Goal: Browse casually

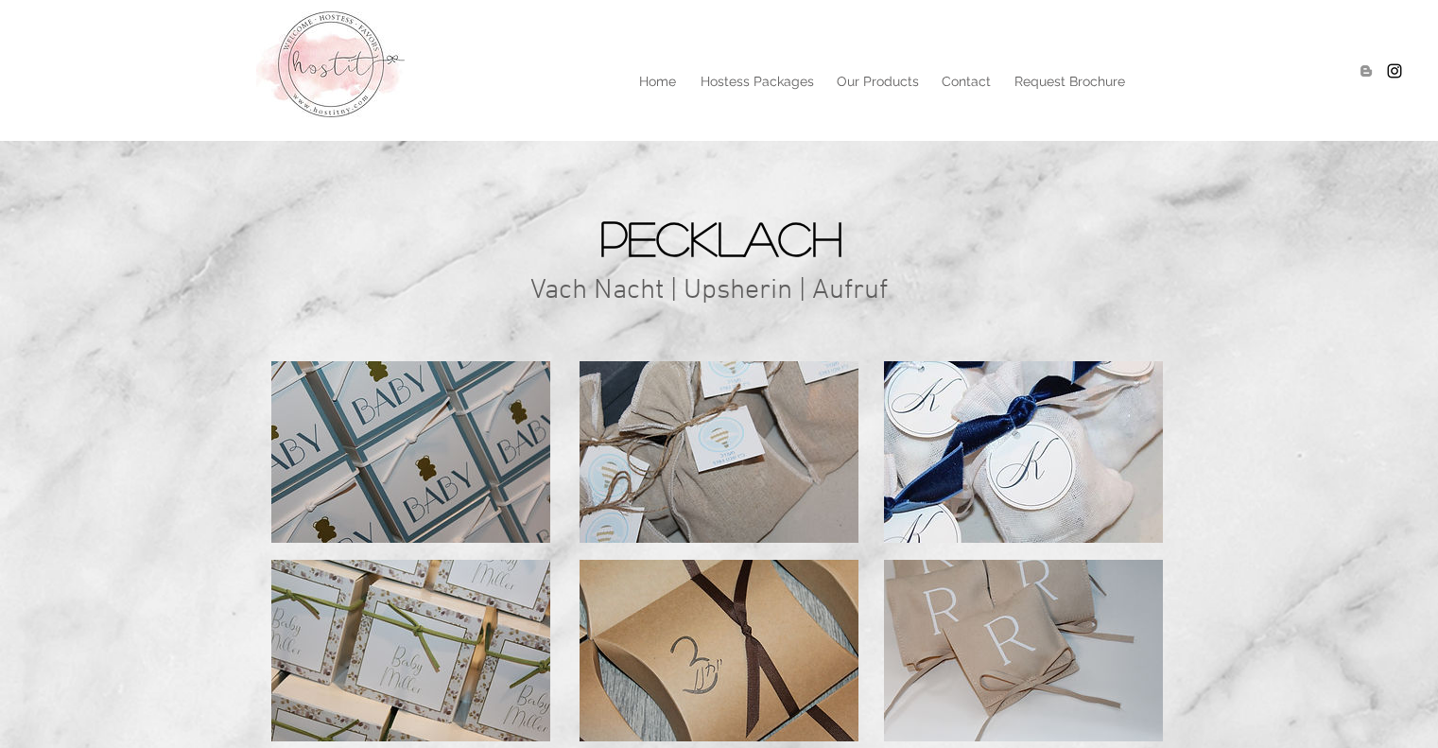
scroll to position [278, 0]
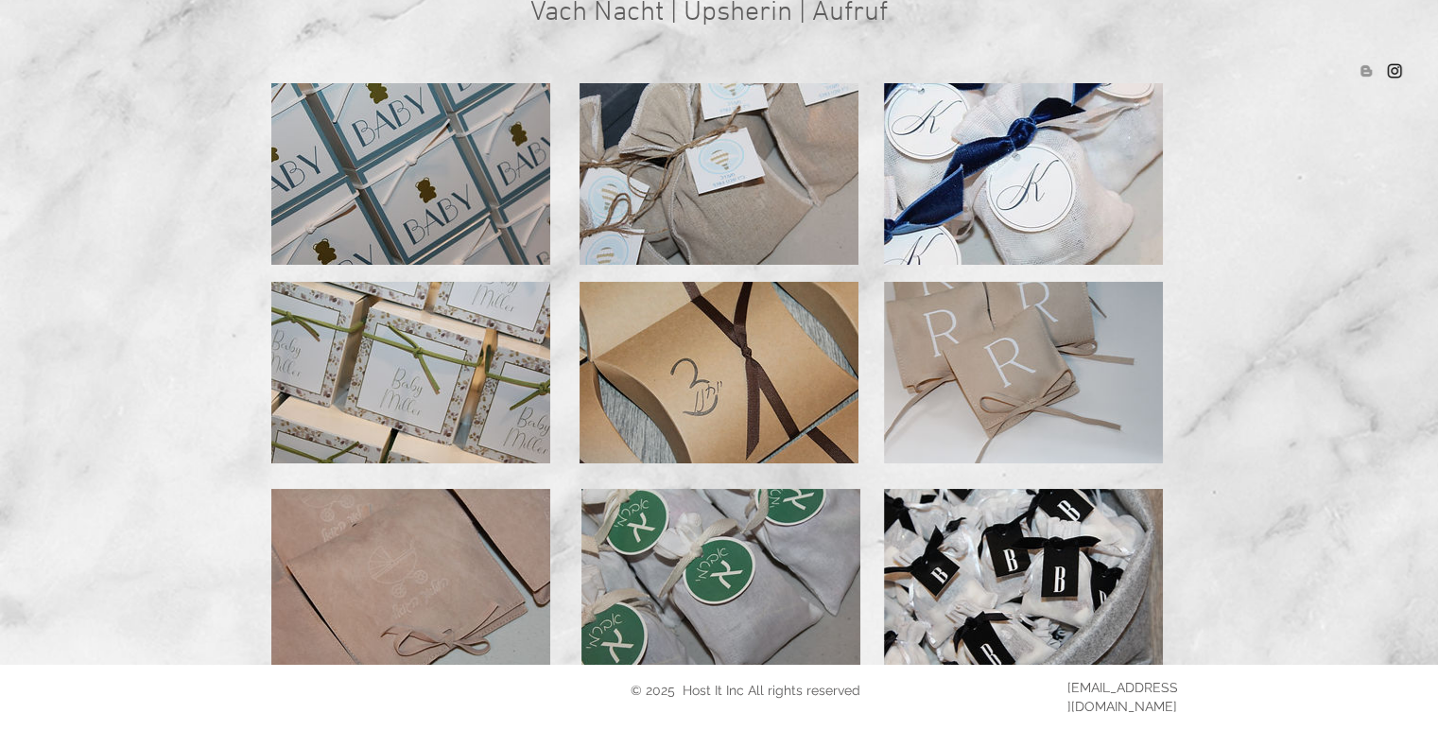
click at [1041, 177] on img at bounding box center [1023, 174] width 279 height 182
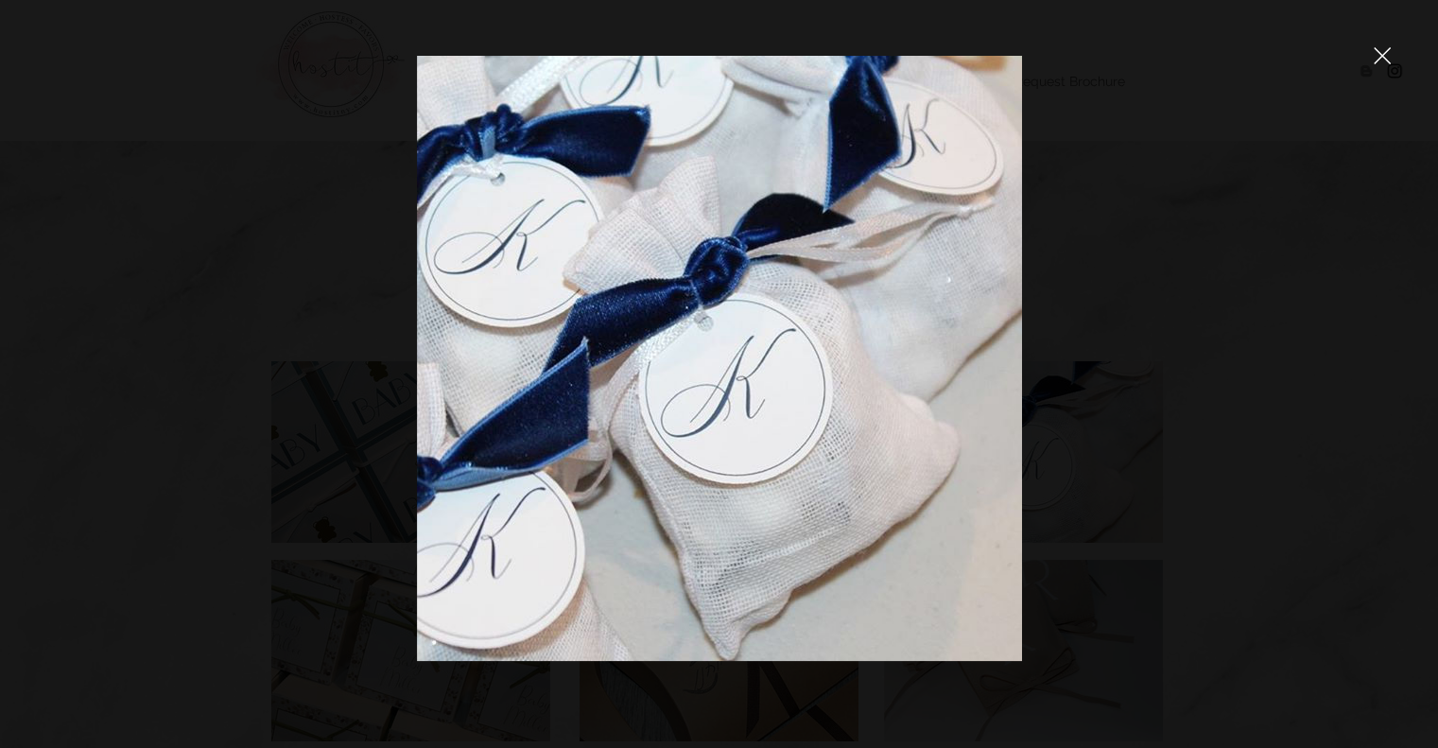
click at [1041, 177] on div at bounding box center [719, 374] width 1438 height 748
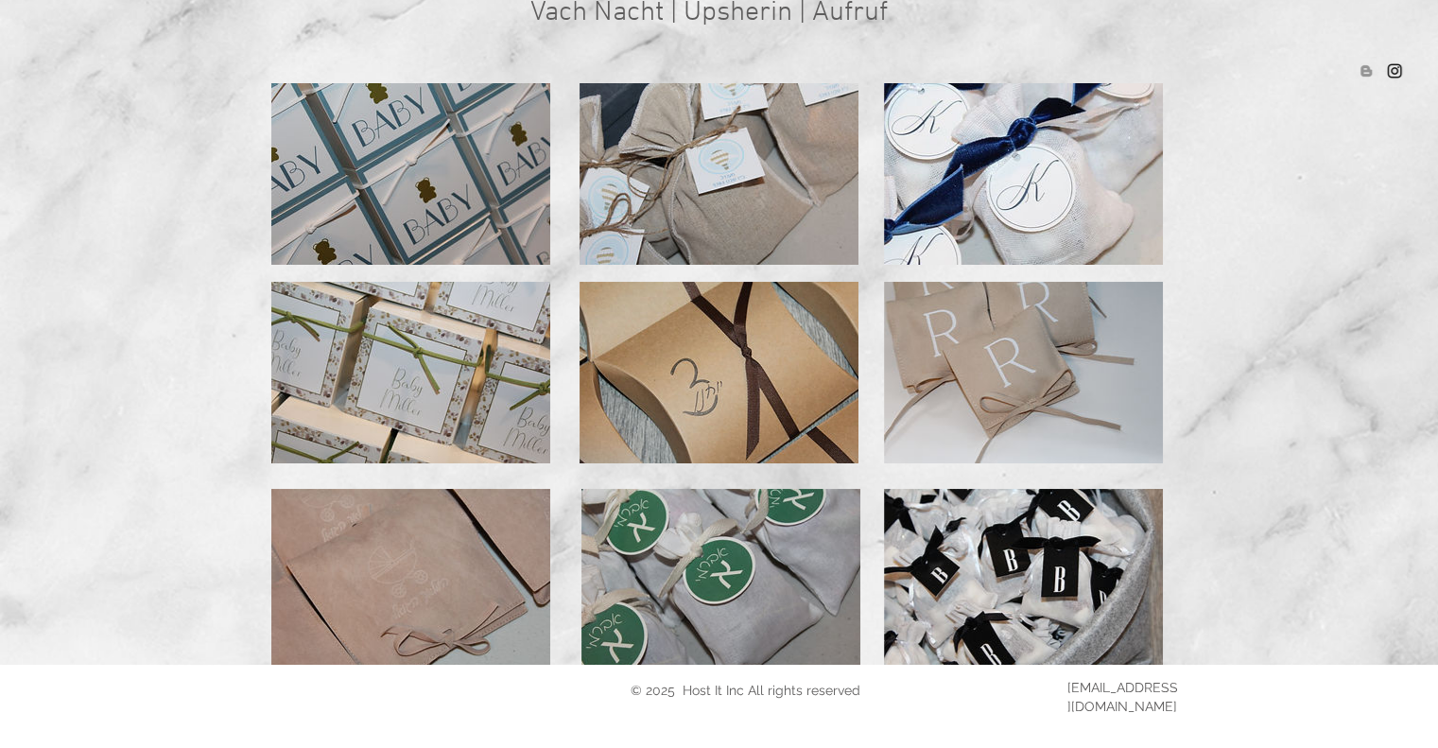
click at [1034, 181] on img at bounding box center [1023, 174] width 279 height 182
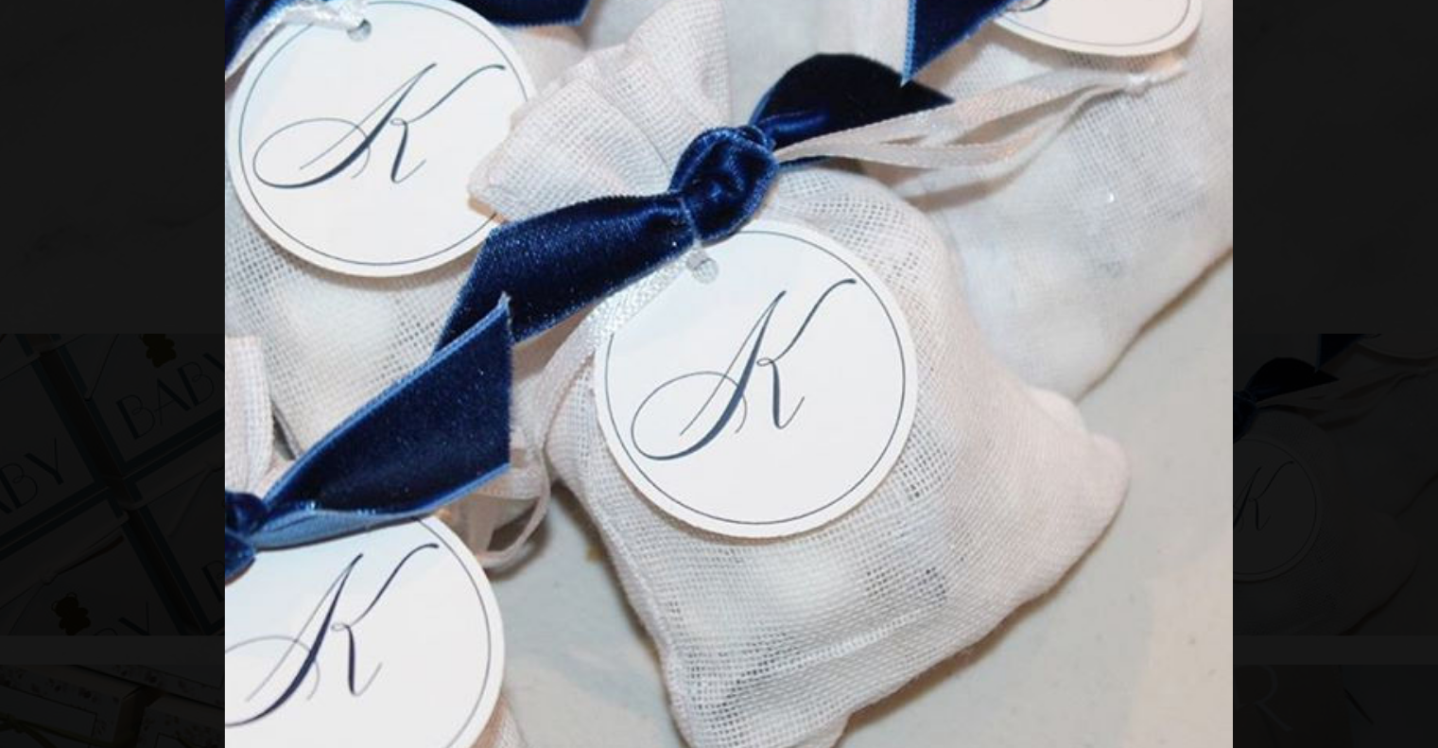
click at [704, 312] on img at bounding box center [719, 358] width 605 height 605
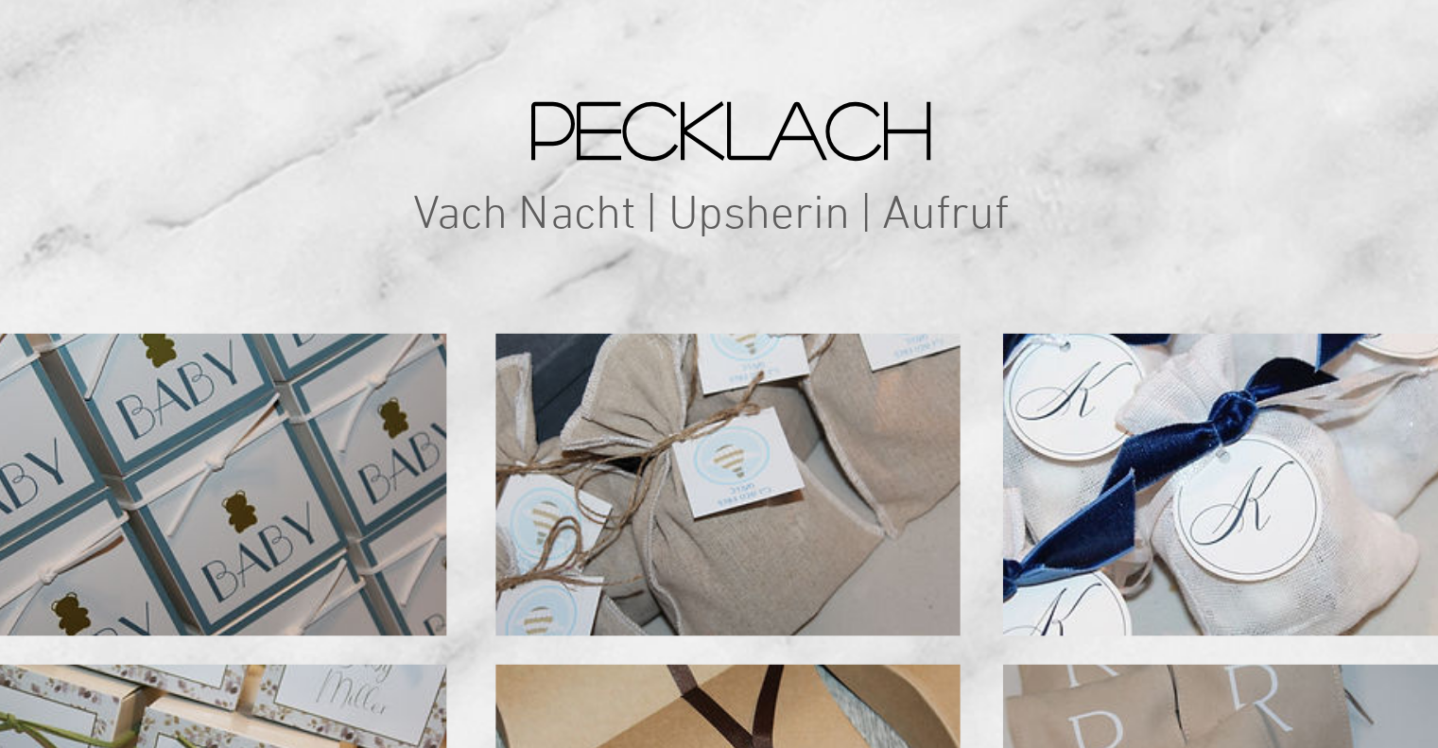
scroll to position [278, 0]
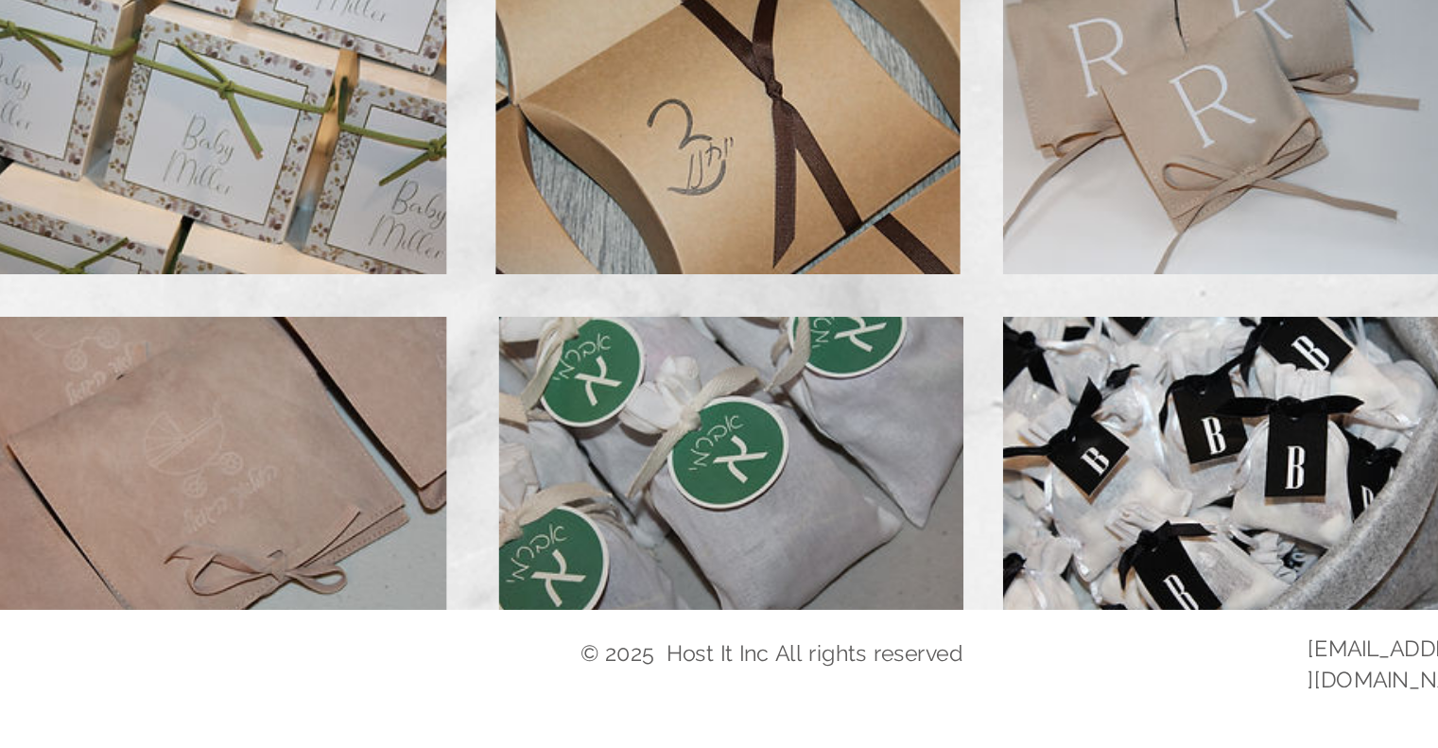
click at [704, 448] on img at bounding box center [719, 373] width 279 height 182
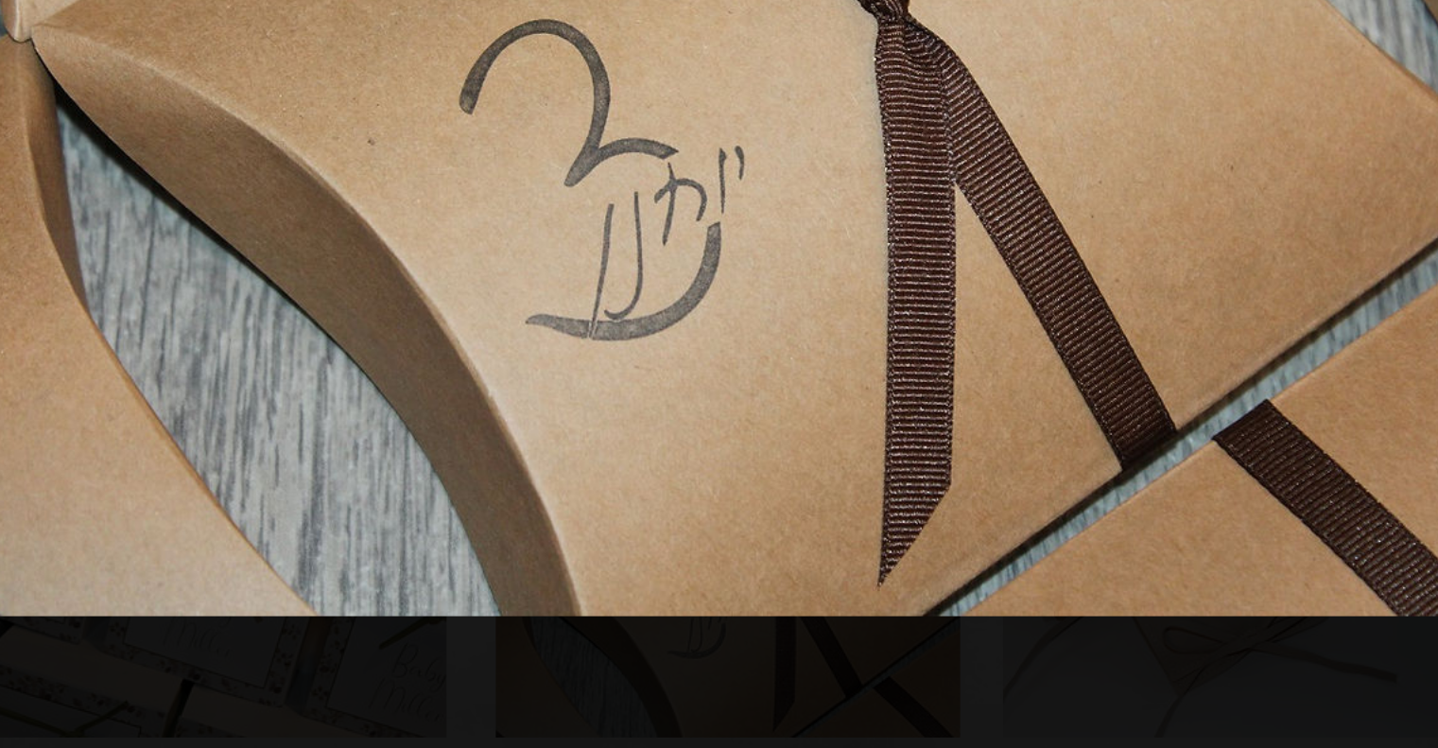
click at [704, 448] on img at bounding box center [719, 358] width 930 height 620
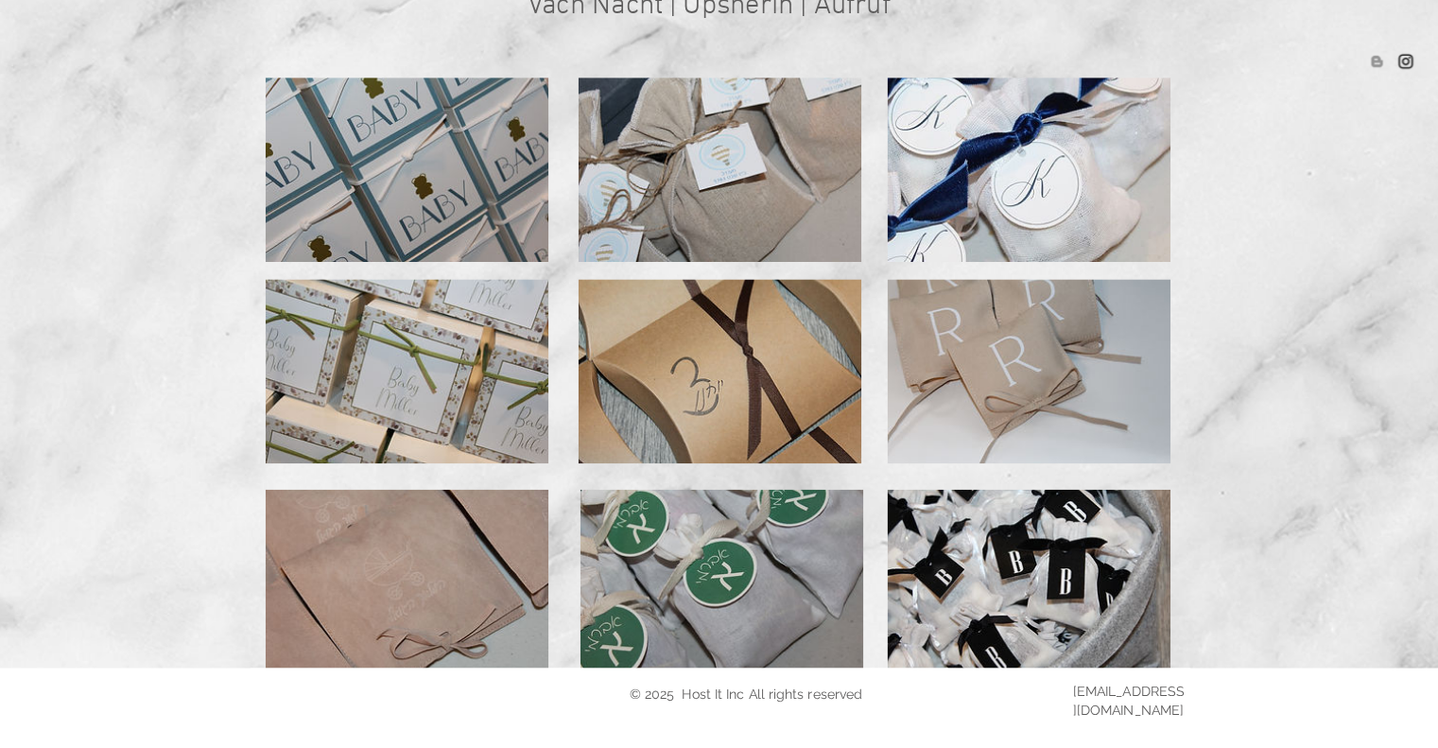
scroll to position [274, 0]
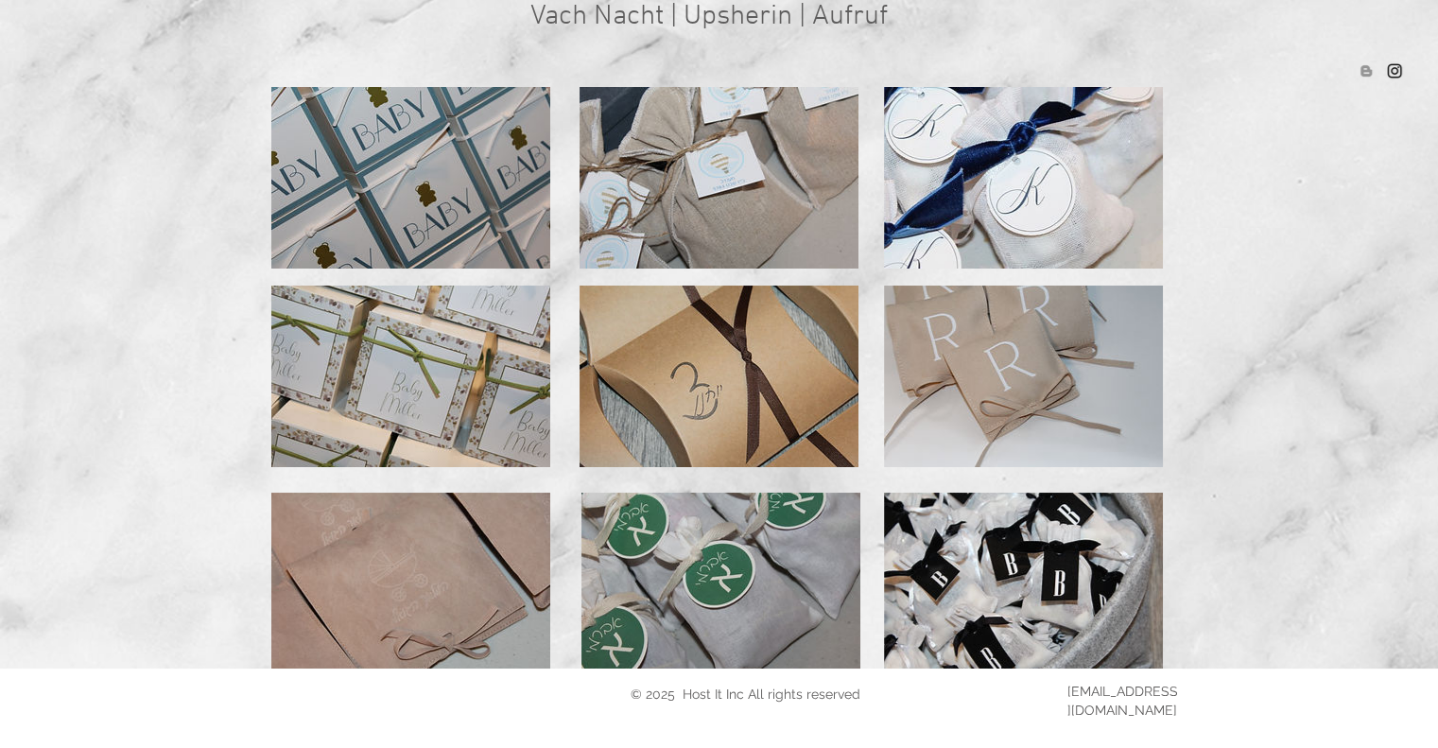
click at [569, 279] on div at bounding box center [719, 365] width 1438 height 608
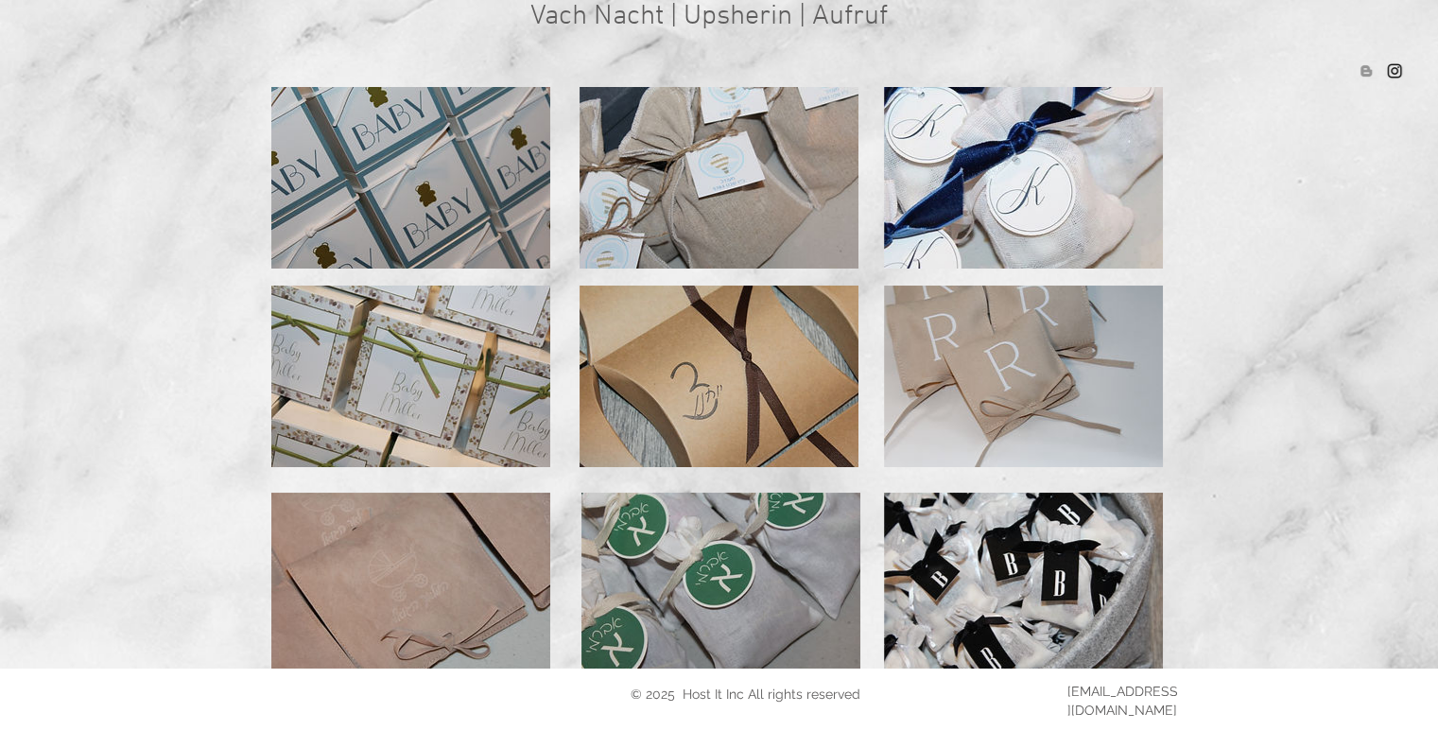
click at [575, 276] on div at bounding box center [719, 365] width 1438 height 608
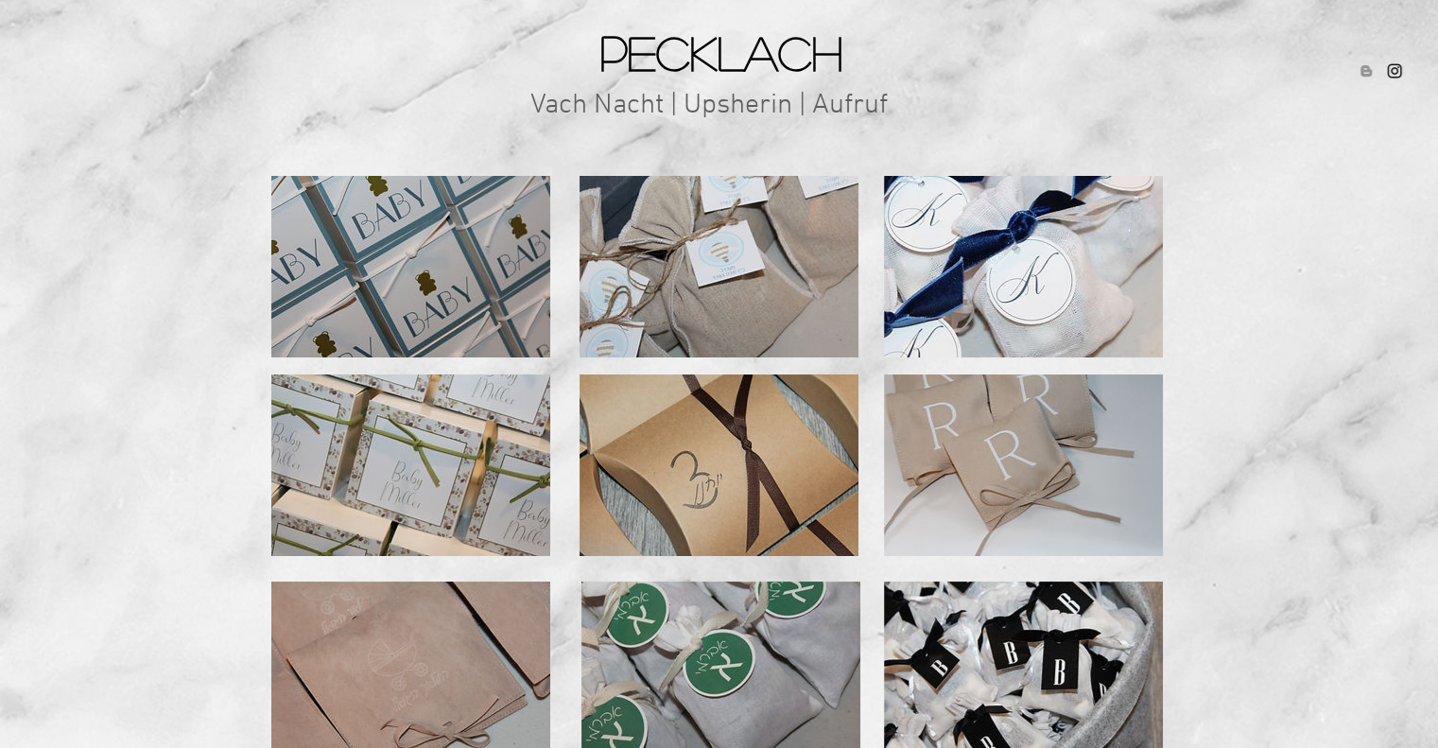
scroll to position [185, 0]
